Goal: Information Seeking & Learning: Understand process/instructions

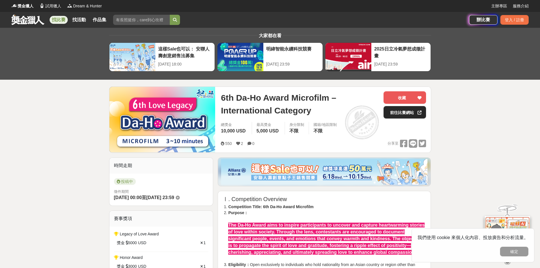
click at [413, 115] on link "前往比賽網站" at bounding box center [405, 112] width 43 height 12
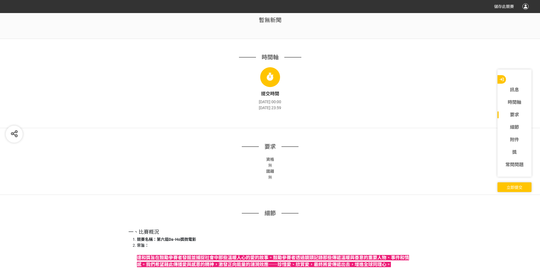
scroll to position [312, 0]
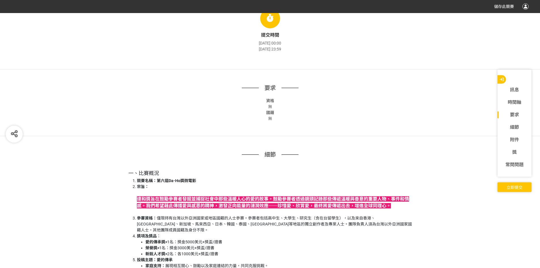
click at [346, 171] on h2 "一、比賽概況" at bounding box center [271, 173] width 284 height 6
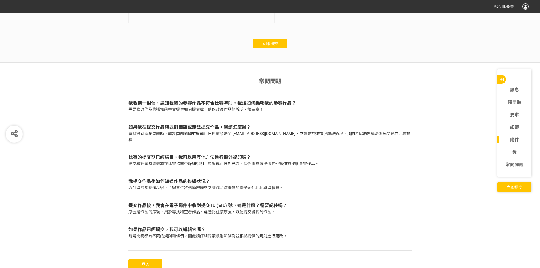
scroll to position [1211, 0]
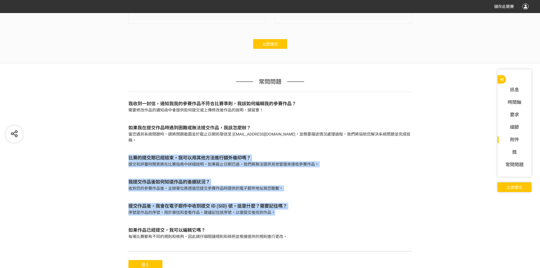
drag, startPoint x: 126, startPoint y: 148, endPoint x: 303, endPoint y: 198, distance: 183.6
click at [303, 198] on div "常問問題 我收到一封信，通知我我的參賽作品不符合比賽準則，我該如何編輯我的參賽作品？ 需要修改作品的通知函中會提供如何提交或上傳修改後作品的說明，請留意！ 如…" at bounding box center [270, 182] width 540 height 238
click at [303, 210] on p "序號是作品的序號，用於尋找和查看作品。建議記住該序號，以便提交後找到作品。" at bounding box center [271, 213] width 284 height 6
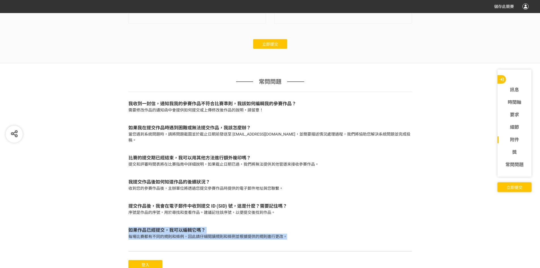
drag, startPoint x: 130, startPoint y: 218, endPoint x: 286, endPoint y: 228, distance: 156.4
click at [286, 228] on div "如果作品已經提交，我可以編輯它嗎？ 每場比賽都有不同的規則和條例，因此請仔細閱讀規則和條例並根據提供的規則進行更改。" at bounding box center [271, 235] width 284 height 24
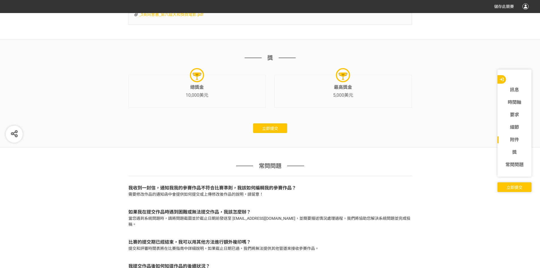
scroll to position [1126, 0]
click at [271, 126] on button "立即提交" at bounding box center [270, 129] width 34 height 10
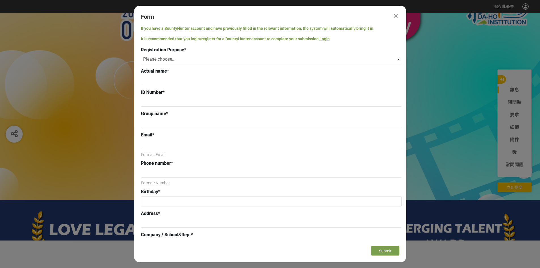
scroll to position [0, 0]
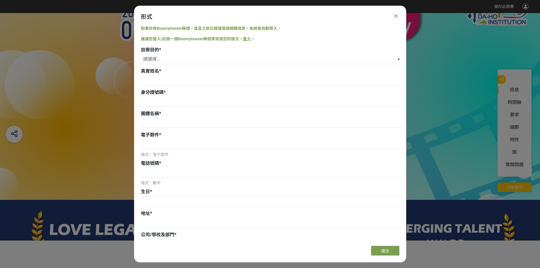
click at [111, 153] on div at bounding box center [270, 127] width 540 height 228
click at [394, 14] on icon at bounding box center [396, 16] width 4 height 6
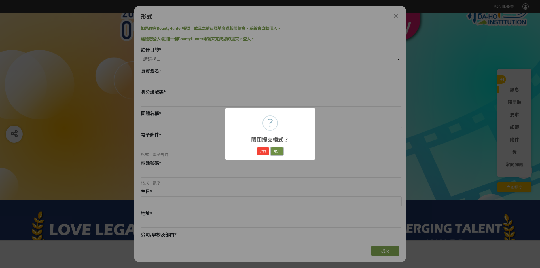
click at [274, 150] on font "取消" at bounding box center [277, 151] width 6 height 3
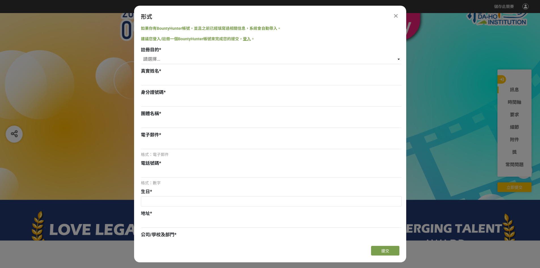
click at [397, 15] on icon at bounding box center [396, 16] width 4 height 6
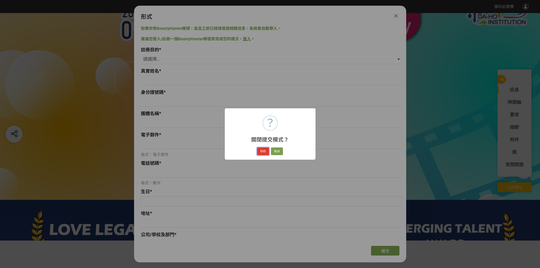
click at [265, 155] on button "好的" at bounding box center [263, 152] width 12 height 8
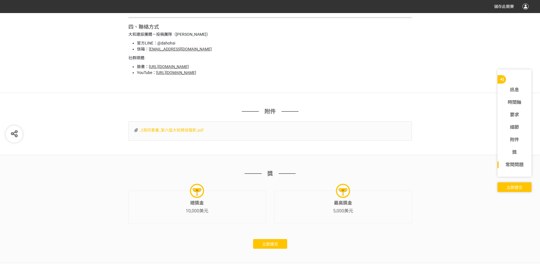
scroll to position [1239, 0]
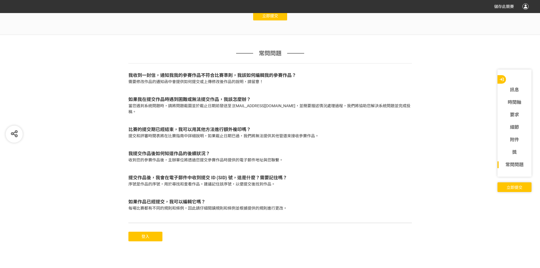
drag, startPoint x: 247, startPoint y: 134, endPoint x: 269, endPoint y: 240, distance: 108.8
